Goal: Contribute content

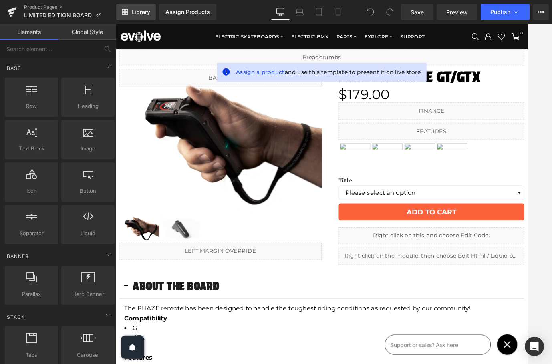
click at [147, 13] on span "Library" at bounding box center [140, 11] width 19 height 7
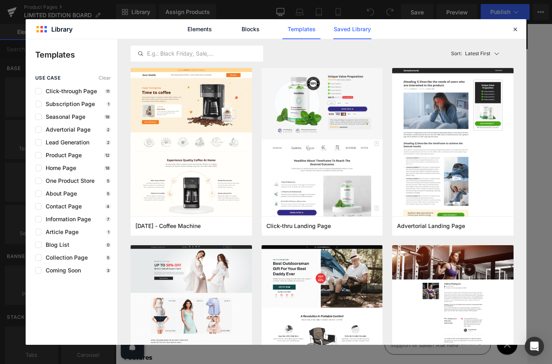
click at [355, 24] on link "Saved Library" at bounding box center [352, 29] width 38 height 20
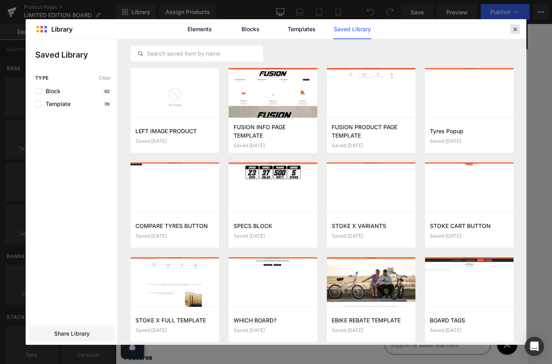
click at [514, 30] on icon at bounding box center [514, 29] width 7 height 7
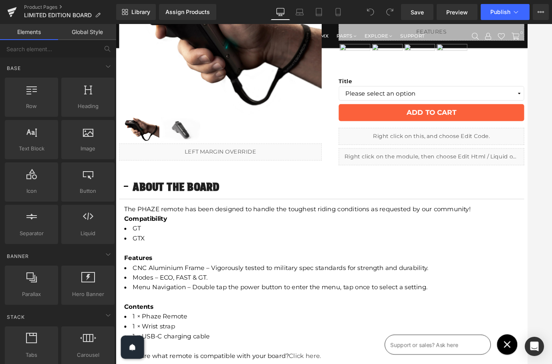
scroll to position [107, 0]
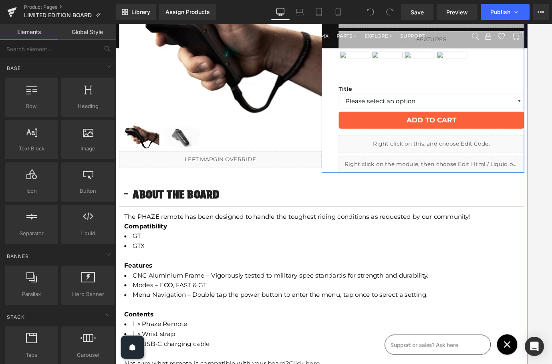
click at [495, 161] on icon at bounding box center [495, 161] width 4 height 5
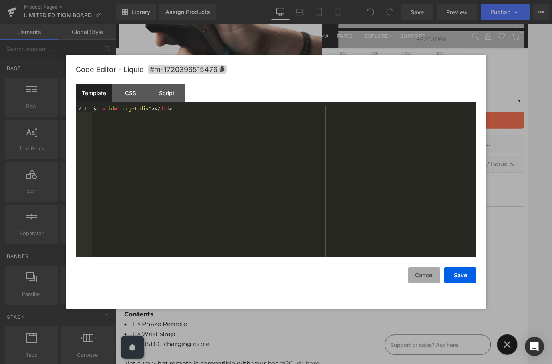
click at [421, 275] on button "Cancel" at bounding box center [424, 276] width 32 height 16
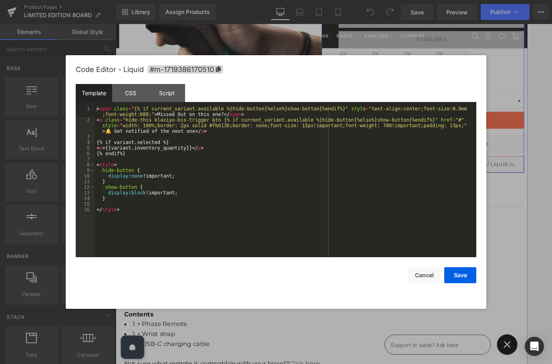
click at [497, 188] on icon at bounding box center [498, 186] width 6 height 6
click at [420, 276] on button "Cancel" at bounding box center [424, 276] width 32 height 16
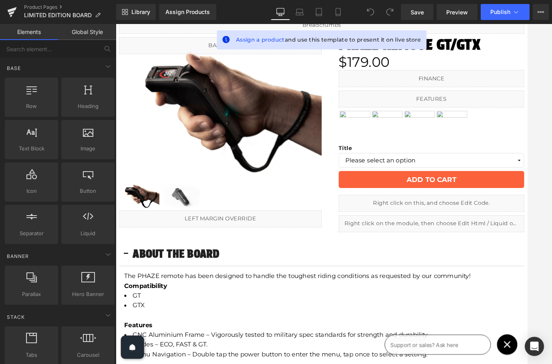
scroll to position [0, 0]
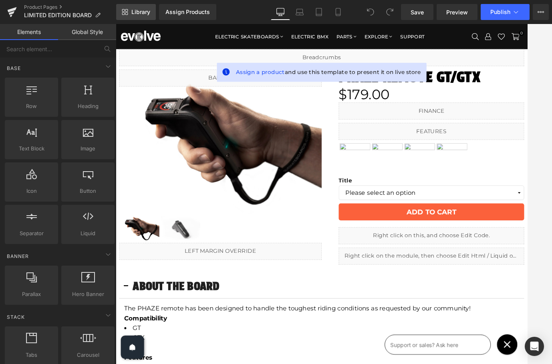
click at [140, 13] on span "Library" at bounding box center [140, 11] width 19 height 7
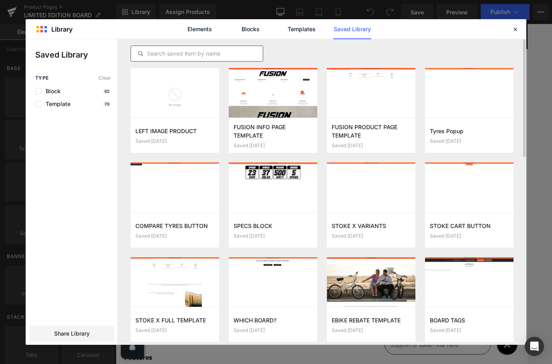
click at [221, 51] on input "text" at bounding box center [197, 54] width 132 height 10
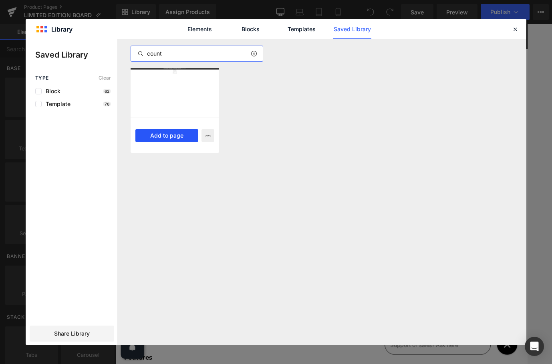
type input "count"
click at [152, 135] on button "Add to page" at bounding box center [166, 135] width 63 height 13
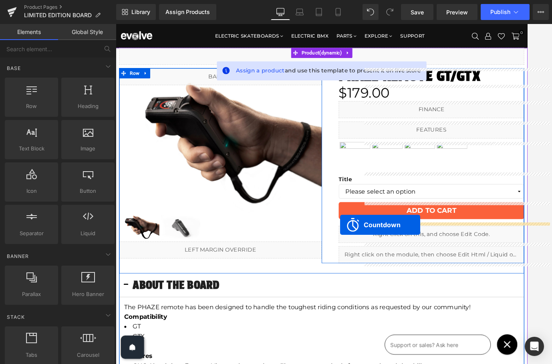
drag, startPoint x: 174, startPoint y: 158, endPoint x: 380, endPoint y: 261, distance: 229.6
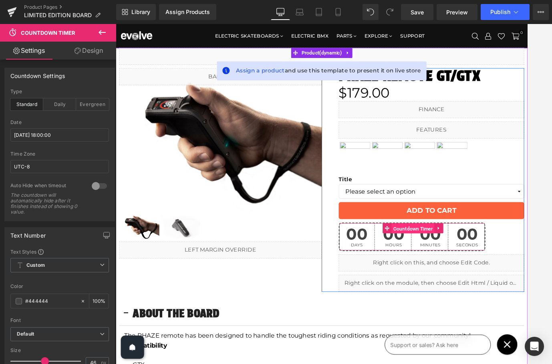
click at [442, 267] on span "Countdown Timer" at bounding box center [466, 265] width 50 height 12
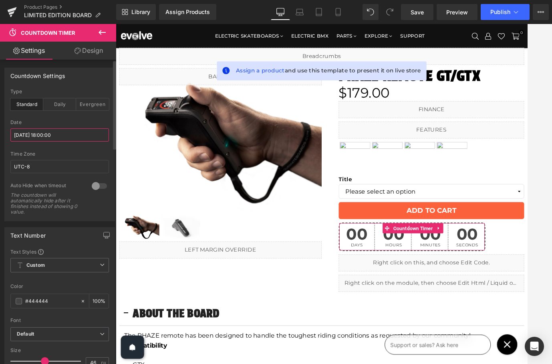
click at [28, 137] on input "[DATE] 18:00:00" at bounding box center [59, 135] width 99 height 13
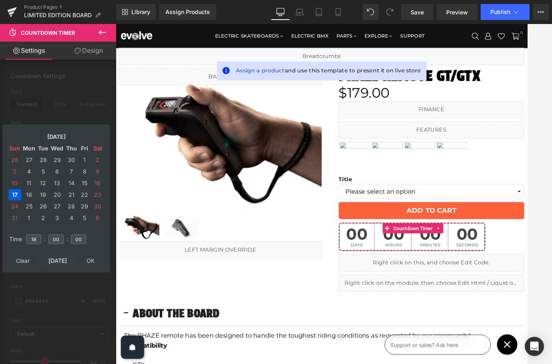
click at [66, 256] on td "[DATE]" at bounding box center [57, 261] width 38 height 11
type input "10"
type input "23"
type input "42"
click at [72, 160] on td "2" at bounding box center [71, 160] width 13 height 11
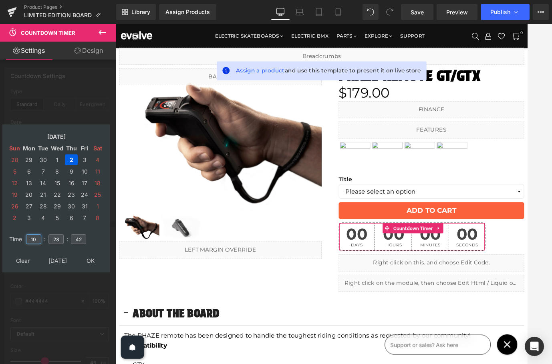
click at [32, 235] on input "10" at bounding box center [33, 240] width 15 height 10
type input "18"
type input "00"
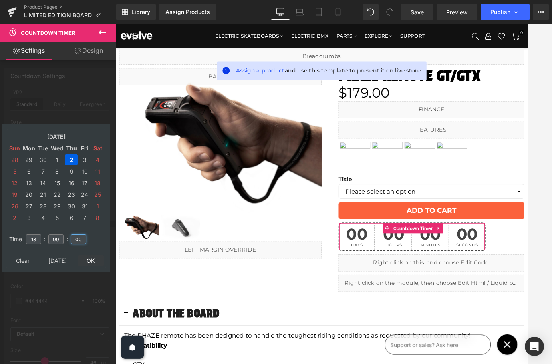
type input "00"
type input "[DATE] 18:00:00"
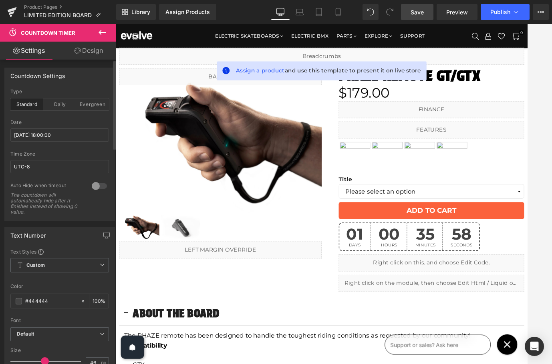
click at [418, 12] on span "Save" at bounding box center [417, 12] width 13 height 8
click at [495, 12] on span "Publish" at bounding box center [500, 12] width 20 height 6
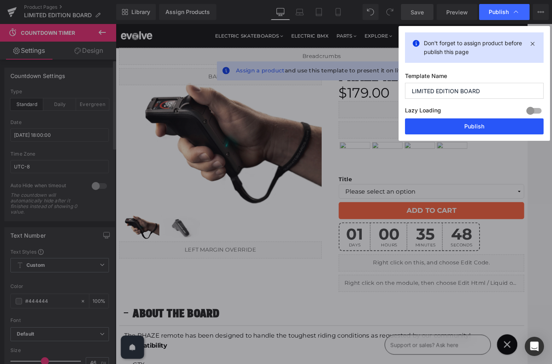
click at [480, 125] on button "Publish" at bounding box center [474, 127] width 139 height 16
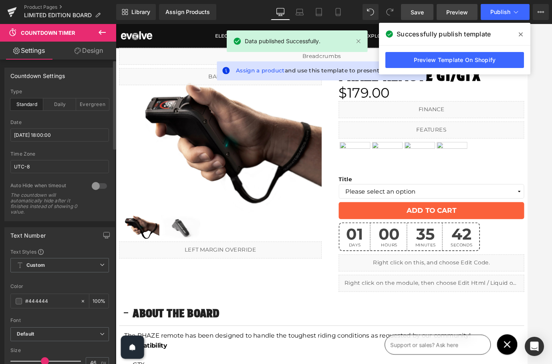
click at [446, 11] on link "Preview" at bounding box center [457, 12] width 41 height 16
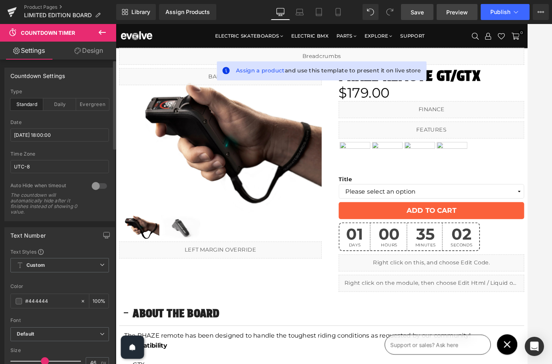
click at [448, 13] on span "Preview" at bounding box center [457, 12] width 22 height 8
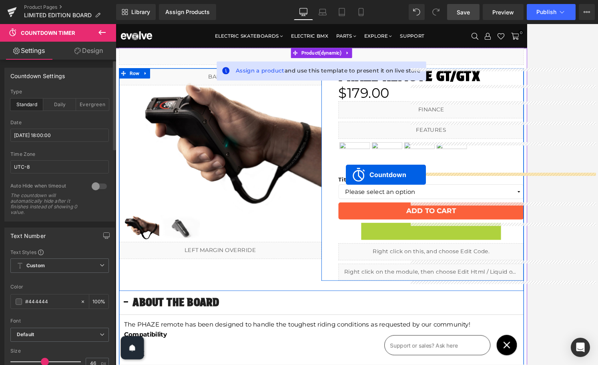
drag, startPoint x: 432, startPoint y: 264, endPoint x: 387, endPoint y: 201, distance: 76.6
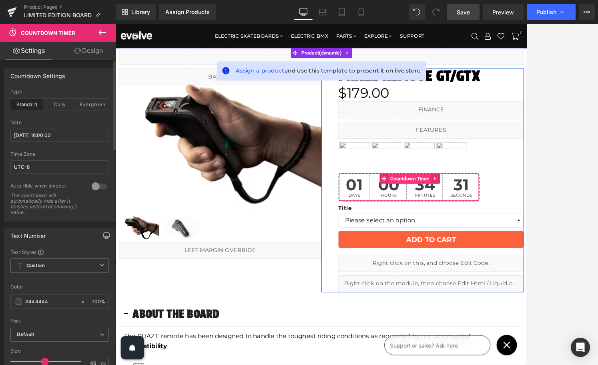
click at [452, 206] on span "Countdown Timer" at bounding box center [462, 206] width 50 height 12
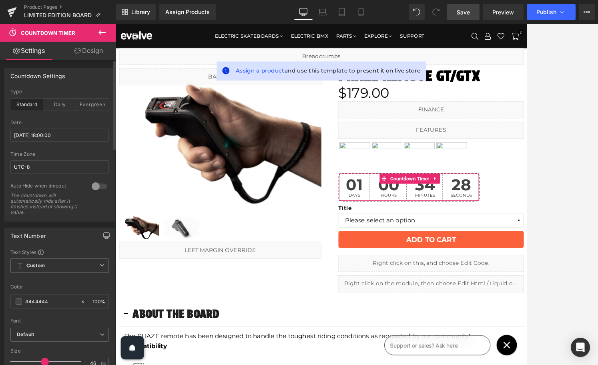
click at [90, 48] on link "Design" at bounding box center [89, 51] width 58 height 18
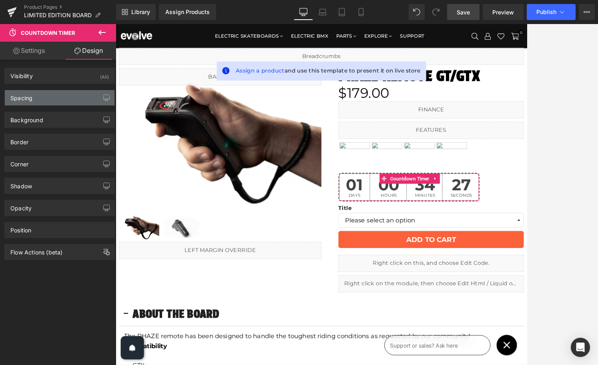
click at [54, 101] on div "Spacing" at bounding box center [60, 97] width 110 height 15
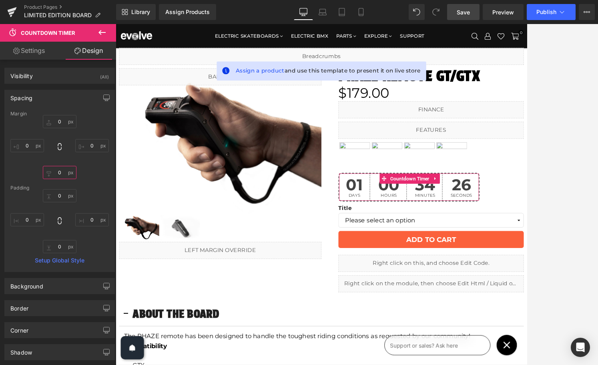
click at [58, 174] on input "0" at bounding box center [60, 172] width 34 height 13
type input "10"
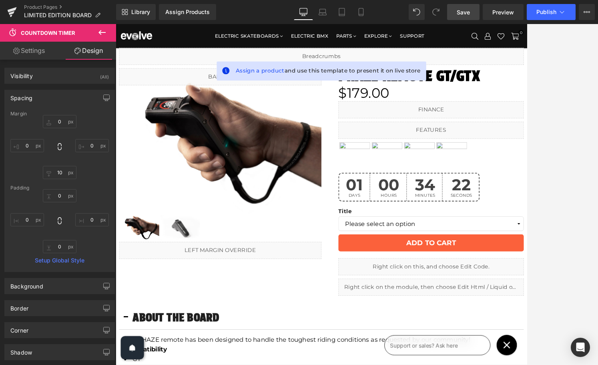
click at [461, 17] on link "Save" at bounding box center [463, 12] width 32 height 16
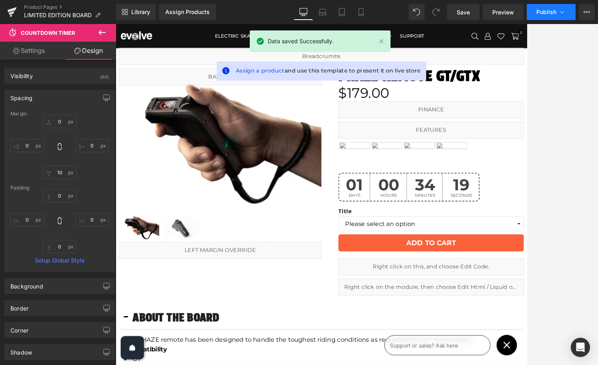
click at [515, 13] on span "Publish" at bounding box center [547, 12] width 20 height 6
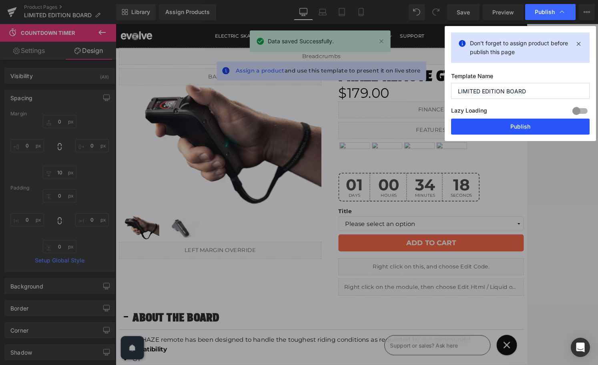
click at [515, 127] on button "Publish" at bounding box center [520, 127] width 139 height 16
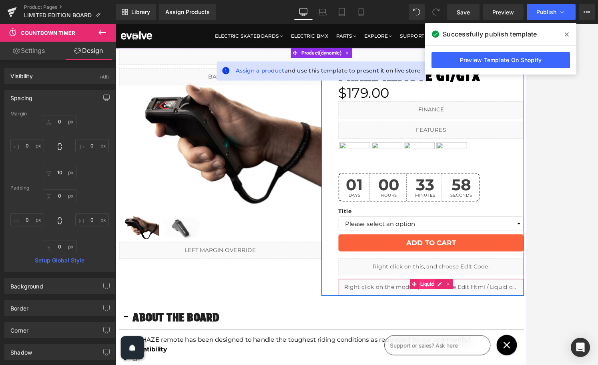
click at [486, 331] on span "Liquid" at bounding box center [483, 330] width 20 height 12
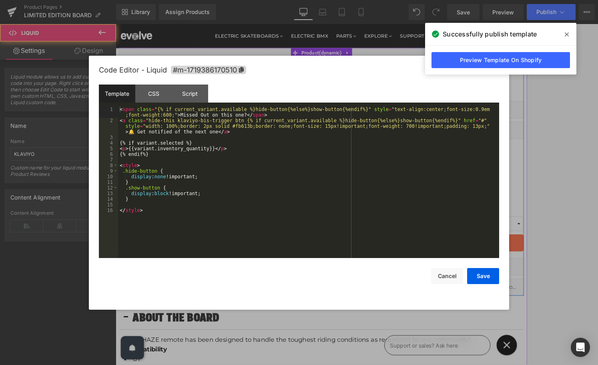
click at [496, 330] on icon at bounding box center [495, 330] width 4 height 5
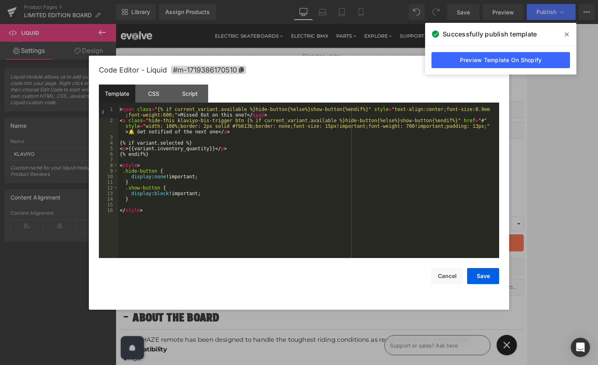
click at [515, 35] on icon at bounding box center [567, 34] width 4 height 4
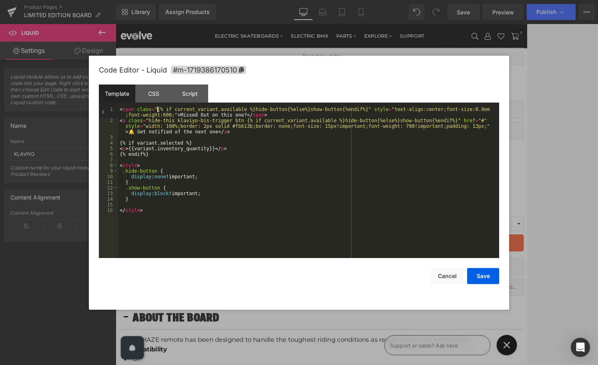
click at [158, 110] on div "< span class = "{% if current_variant.available %}hide-button{%else%}show-butto…" at bounding box center [308, 191] width 381 height 168
paste textarea
click at [151, 201] on div "< span class = "hide-this {% if current_variant.available %}hide-button{%else%}…" at bounding box center [308, 191] width 381 height 168
click at [487, 275] on button "Save" at bounding box center [483, 276] width 32 height 16
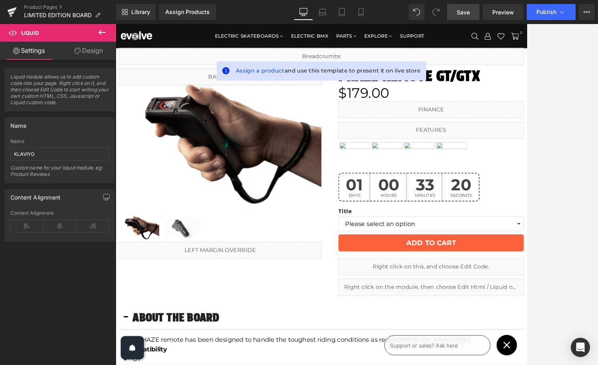
click at [458, 11] on span "Save" at bounding box center [463, 12] width 13 height 8
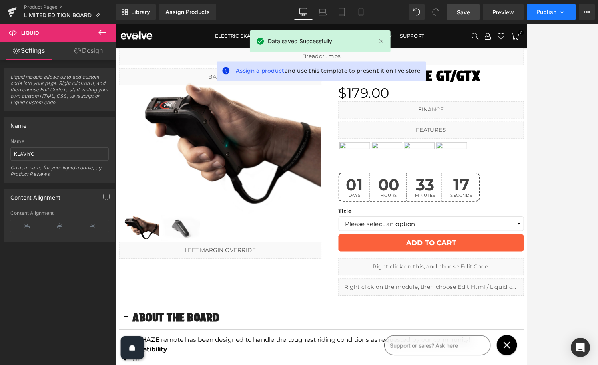
click at [515, 10] on span "Publish" at bounding box center [547, 12] width 20 height 6
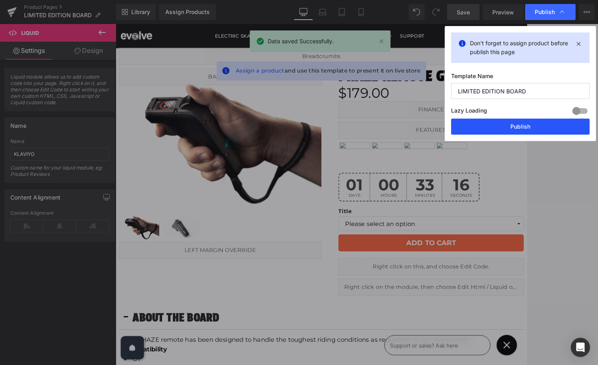
click at [515, 124] on button "Publish" at bounding box center [520, 127] width 139 height 16
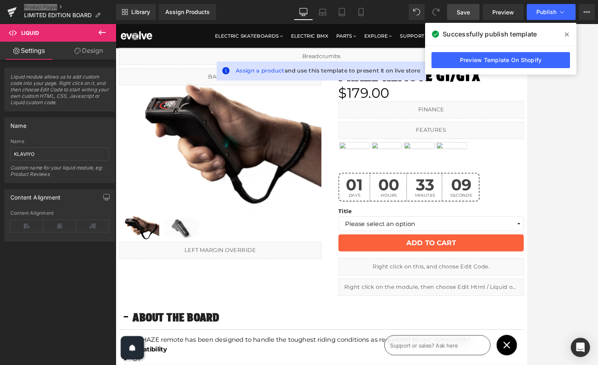
drag, startPoint x: 36, startPoint y: 8, endPoint x: 68, endPoint y: 2, distance: 32.5
click at [0, 0] on div "Product Pages LIMITED EDITION BOARD" at bounding box center [58, 12] width 116 height 24
